Goal: Task Accomplishment & Management: Complete application form

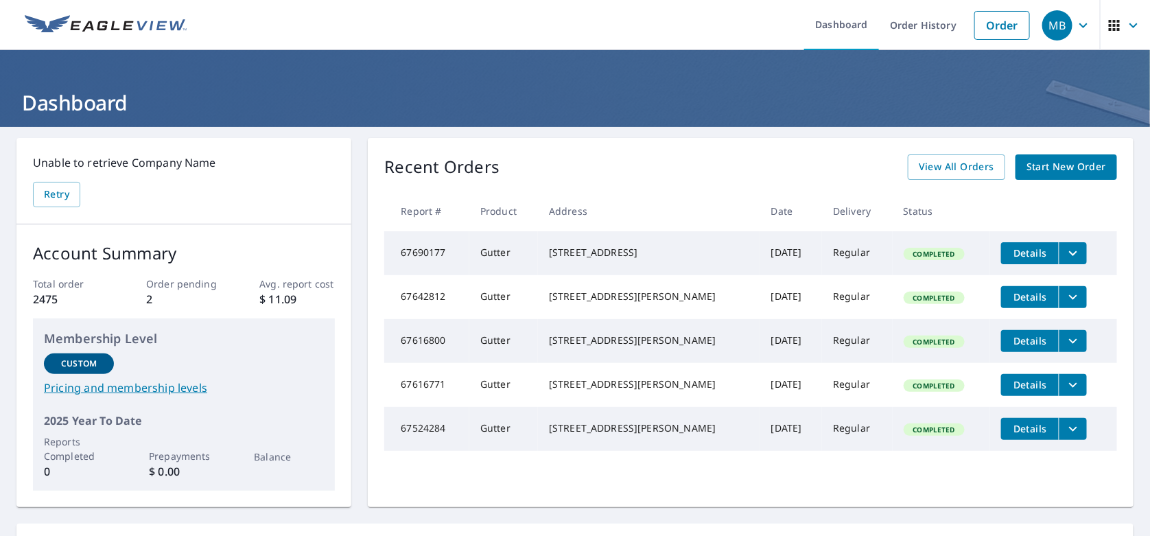
click at [1043, 166] on span "Start New Order" at bounding box center [1066, 166] width 80 height 17
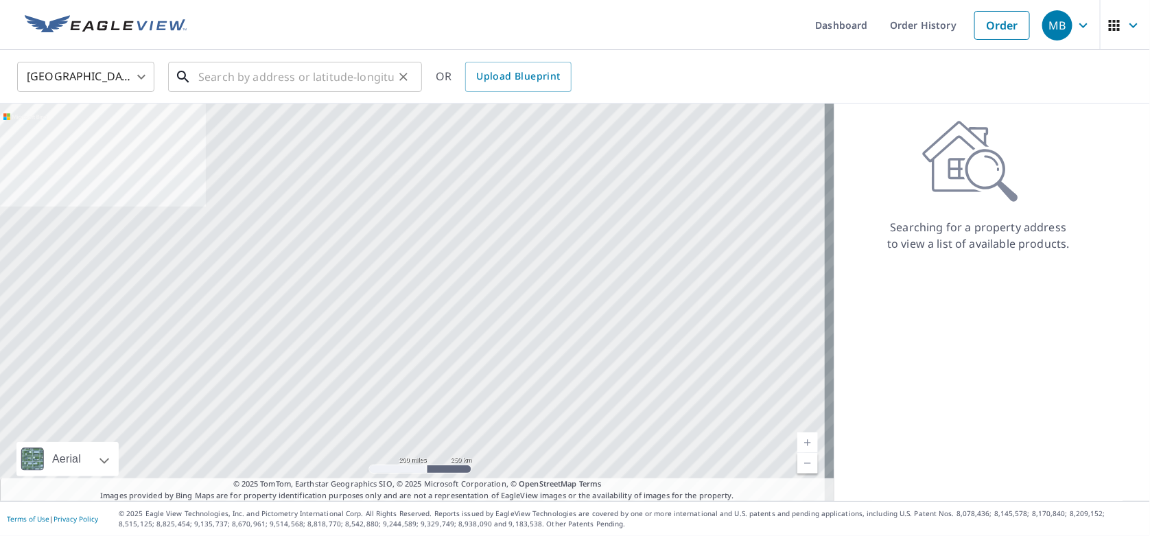
click at [267, 76] on input "text" at bounding box center [295, 77] width 195 height 38
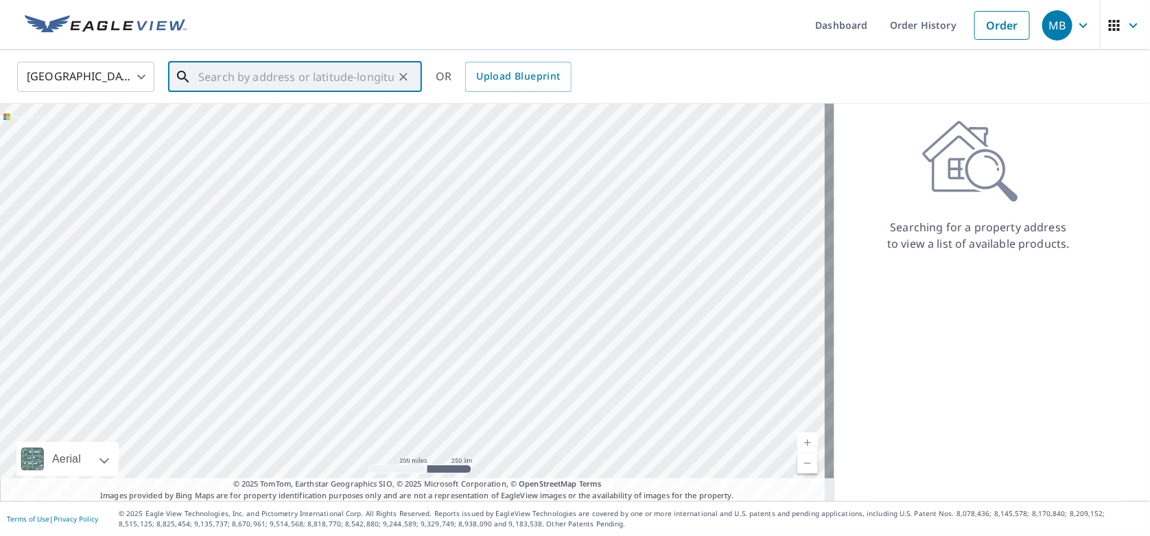
paste input "[STREET_ADDRESS][US_STATE]"
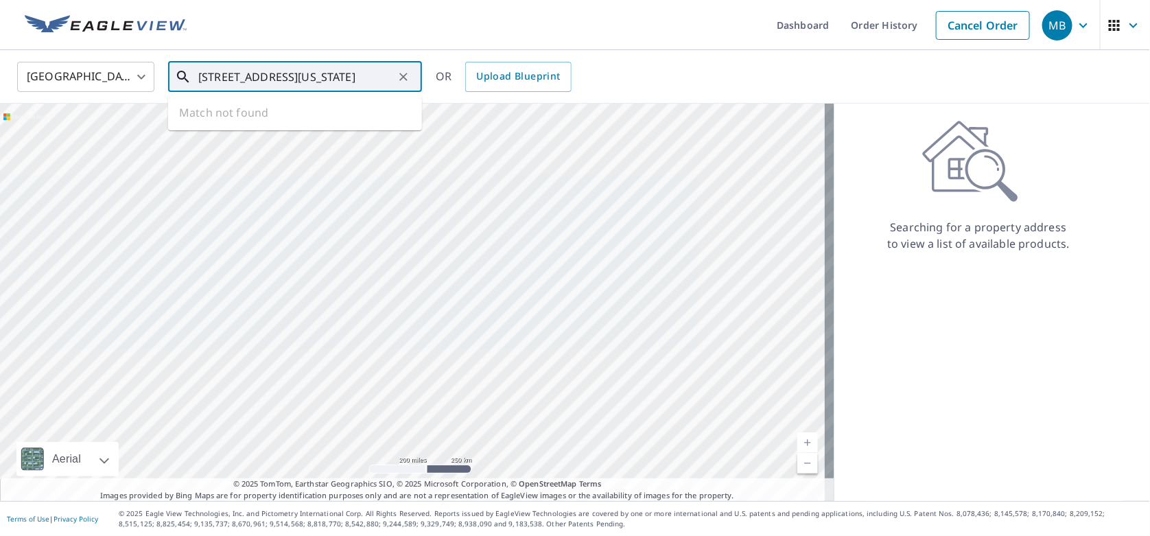
scroll to position [0, 80]
drag, startPoint x: 319, startPoint y: 77, endPoint x: 502, endPoint y: 73, distance: 183.2
click at [502, 73] on div "[GEOGRAPHIC_DATA] [GEOGRAPHIC_DATA] ​ [STREET_ADDRESS][US_STATE] ​ Match not fo…" at bounding box center [570, 76] width 1126 height 32
click at [353, 121] on span "[STREET_ADDRESS]" at bounding box center [302, 116] width 215 height 16
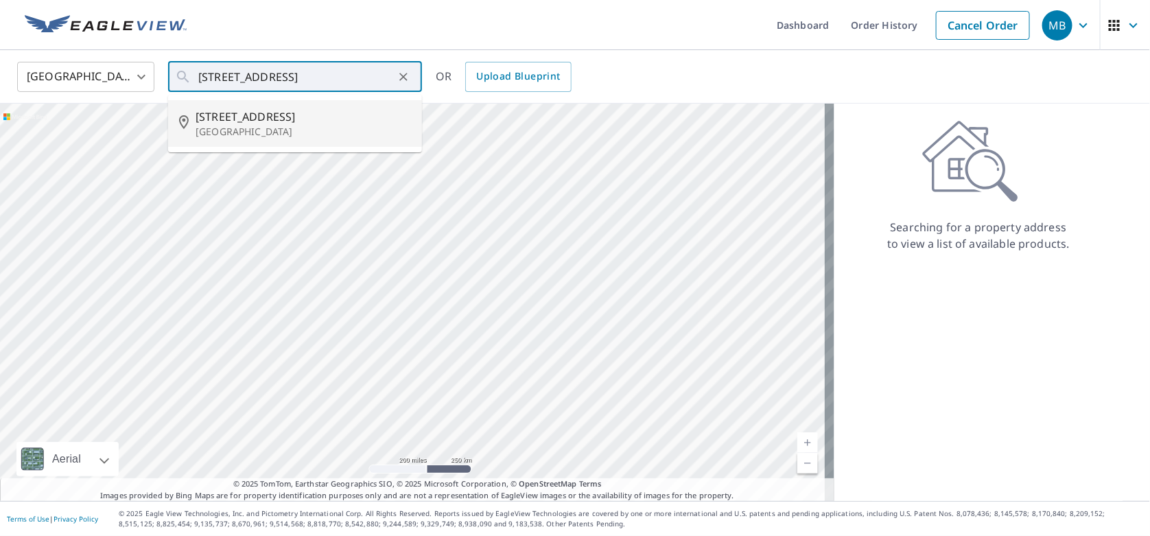
type input "[STREET_ADDRESS]"
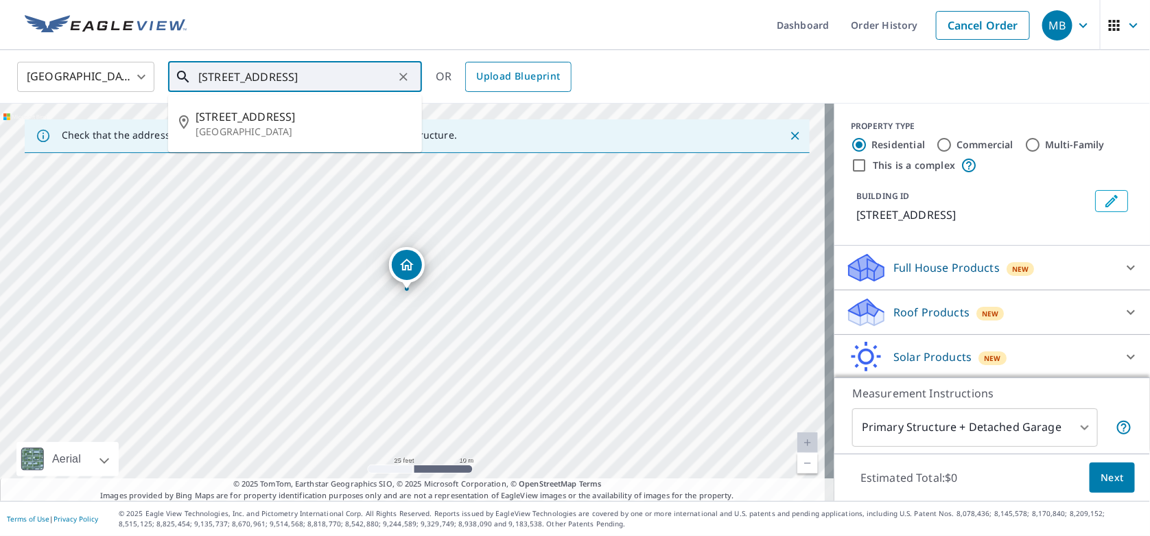
scroll to position [0, 64]
drag, startPoint x: 198, startPoint y: 77, endPoint x: 497, endPoint y: 69, distance: 299.2
click at [497, 69] on div "[GEOGRAPHIC_DATA] [GEOGRAPHIC_DATA] ​ [STREET_ADDRESS] ​ [STREET_ADDRESS] OR Up…" at bounding box center [570, 76] width 1126 height 32
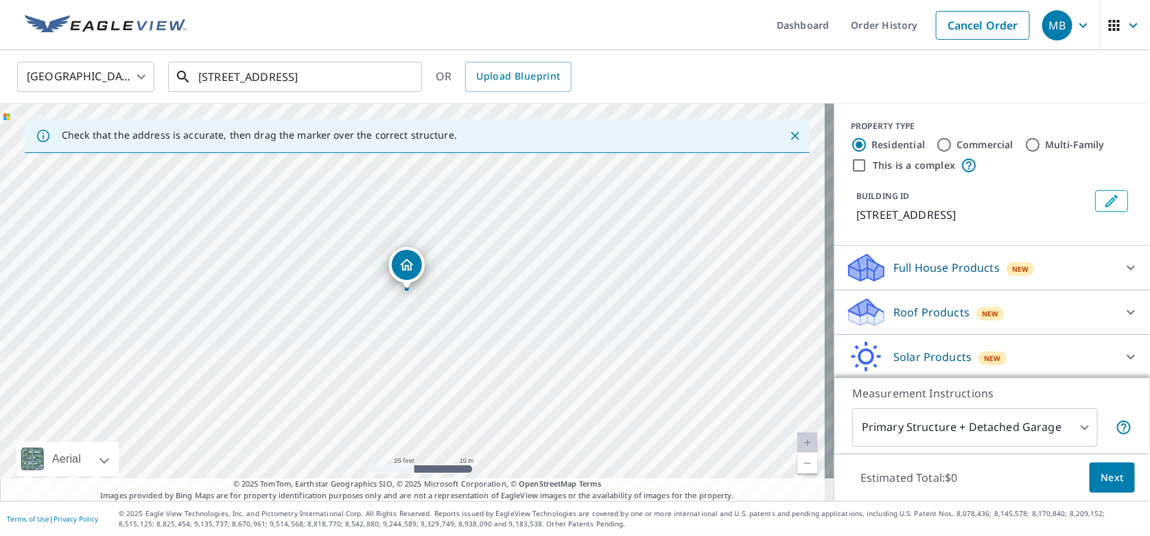
scroll to position [0, 0]
